Goal: Find contact information: Find contact information

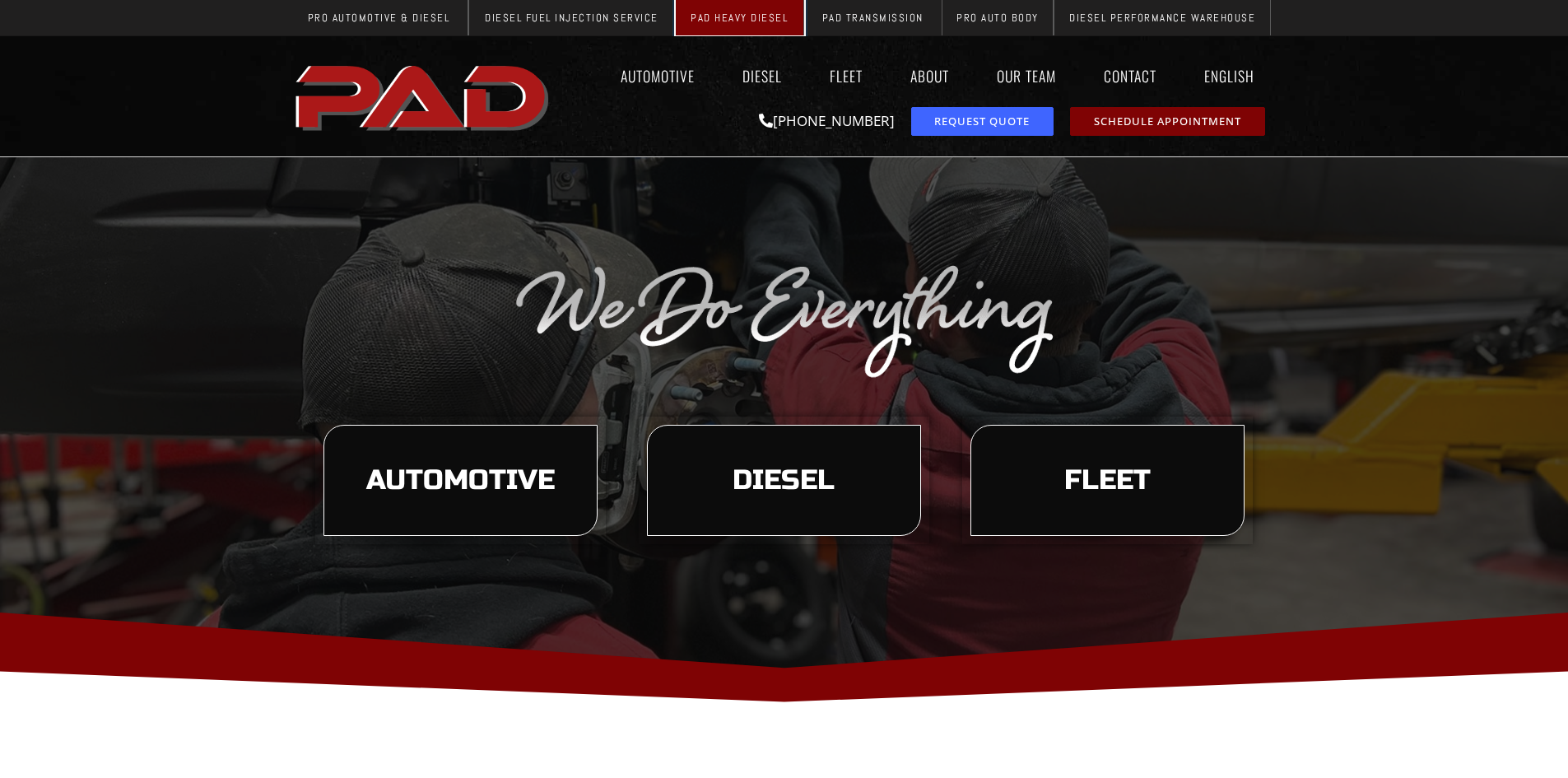
click at [751, 17] on span "PAD Heavy Diesel" at bounding box center [739, 17] width 97 height 11
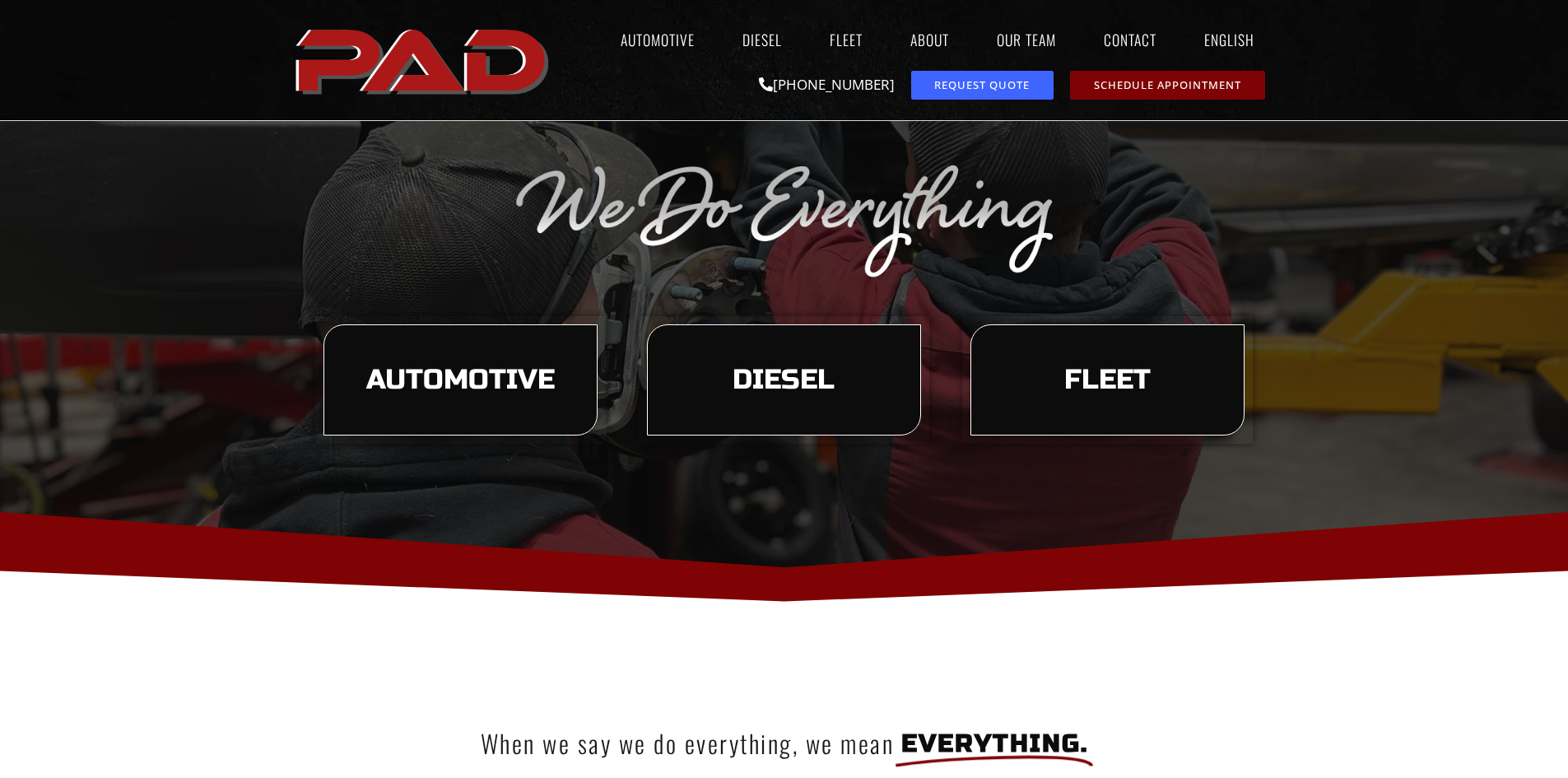
scroll to position [330, 0]
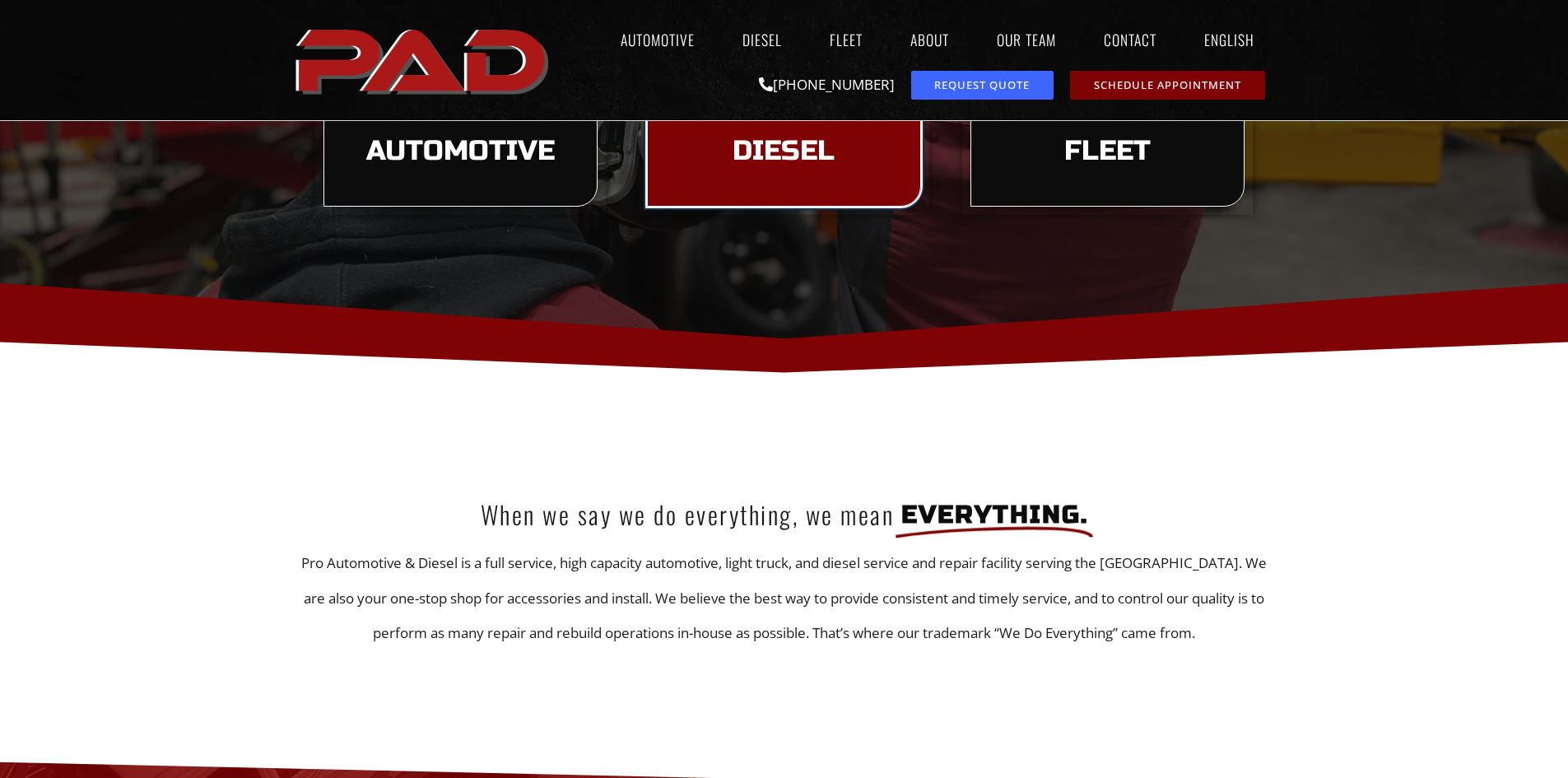
click at [789, 171] on link "Diesel" at bounding box center [784, 151] width 274 height 112
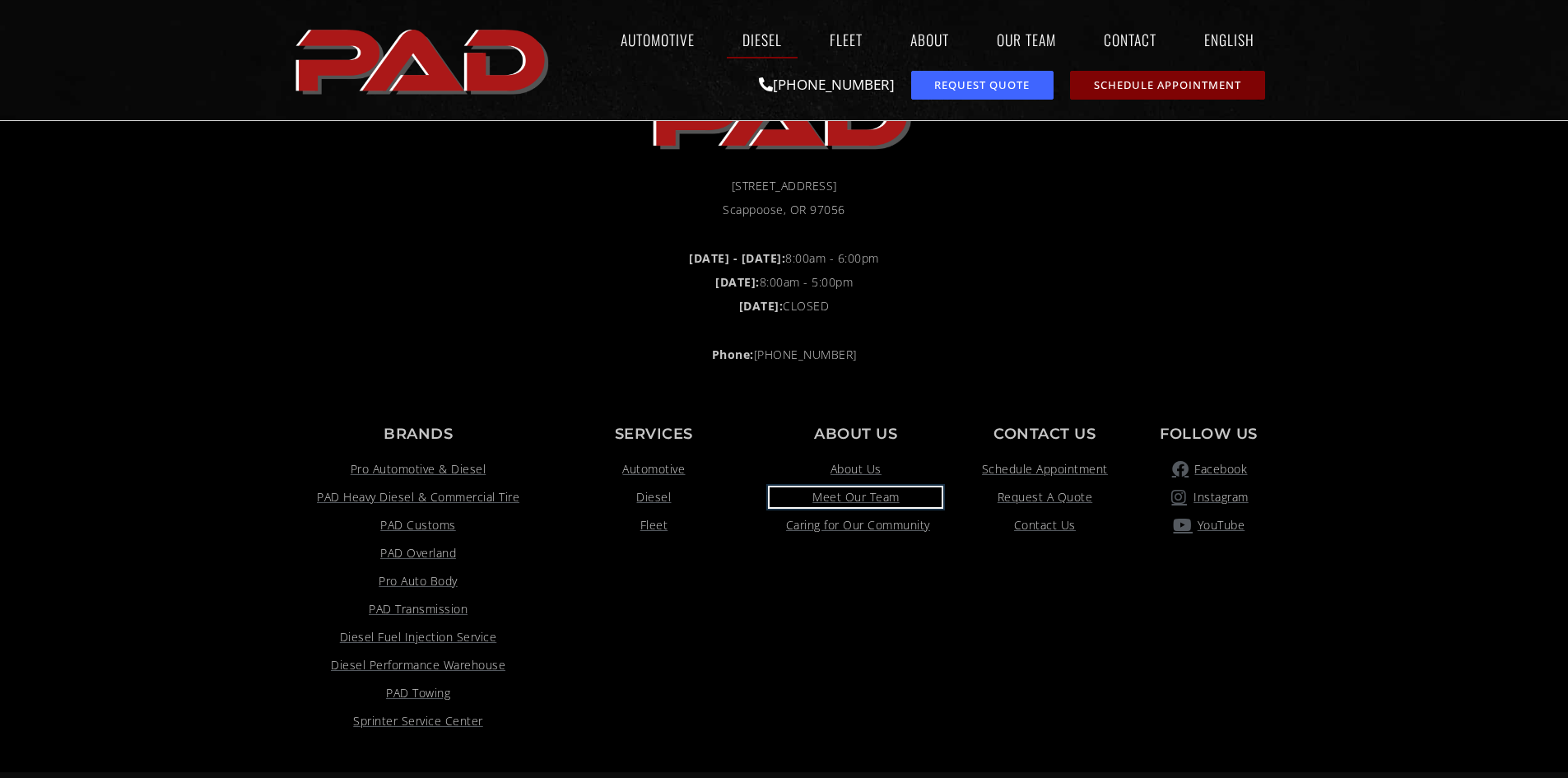
scroll to position [3710, 0]
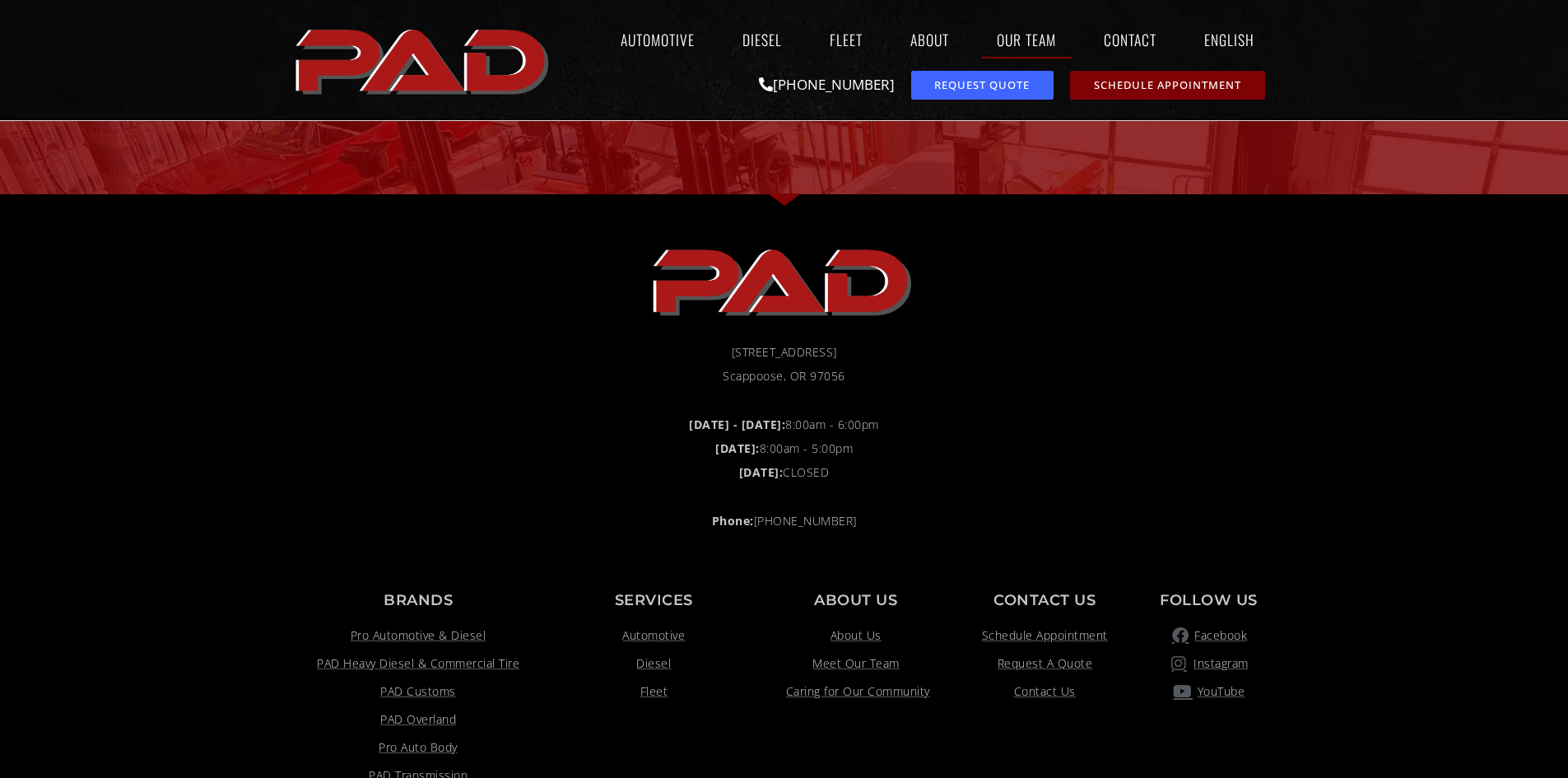
scroll to position [5204, 0]
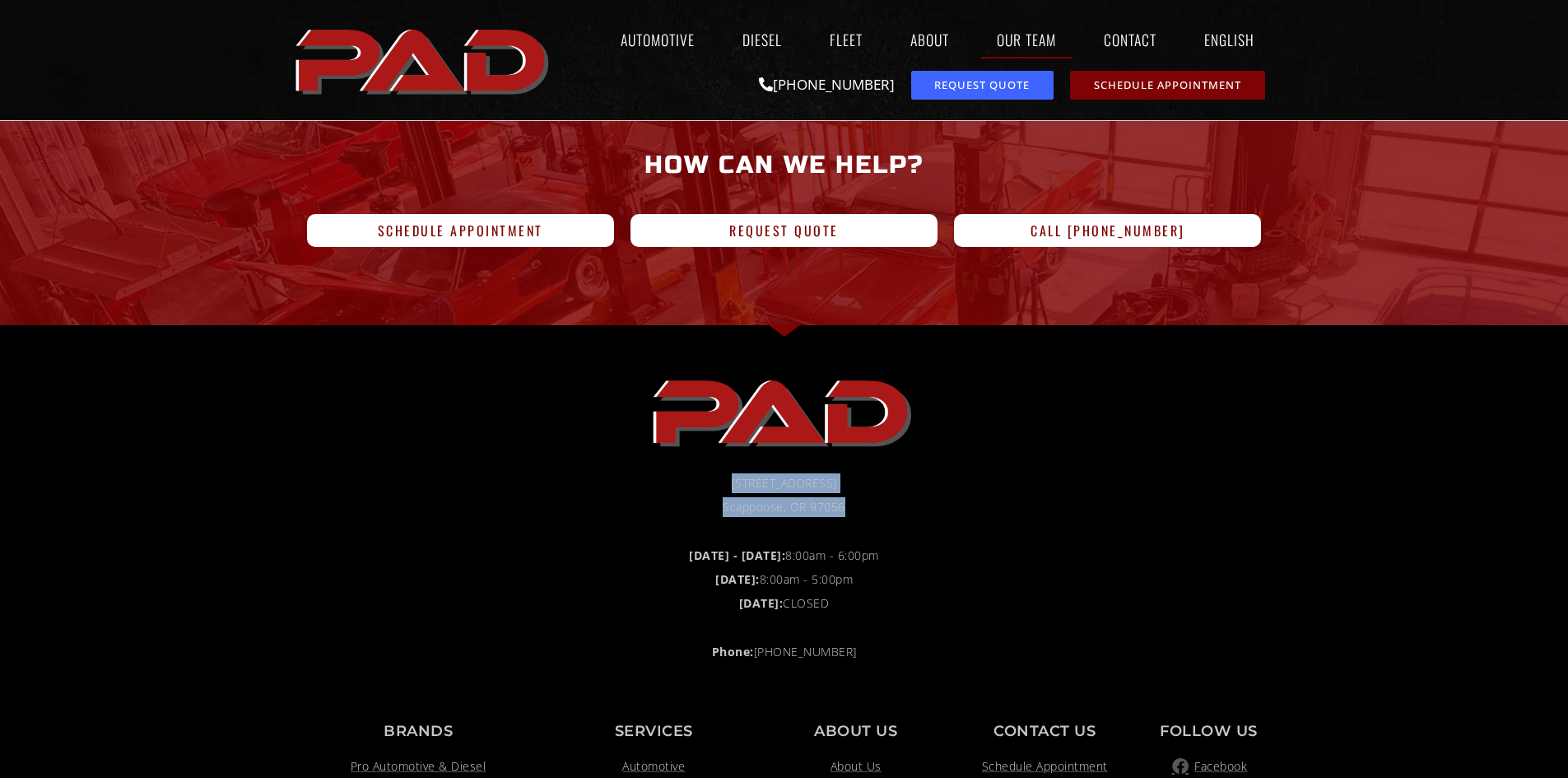
drag, startPoint x: 855, startPoint y: 416, endPoint x: 706, endPoint y: 394, distance: 150.6
click at [706, 473] on ul "[STREET_ADDRESS] Scappoose, OR 97056" at bounding box center [784, 495] width 971 height 44
